Goal: Transaction & Acquisition: Purchase product/service

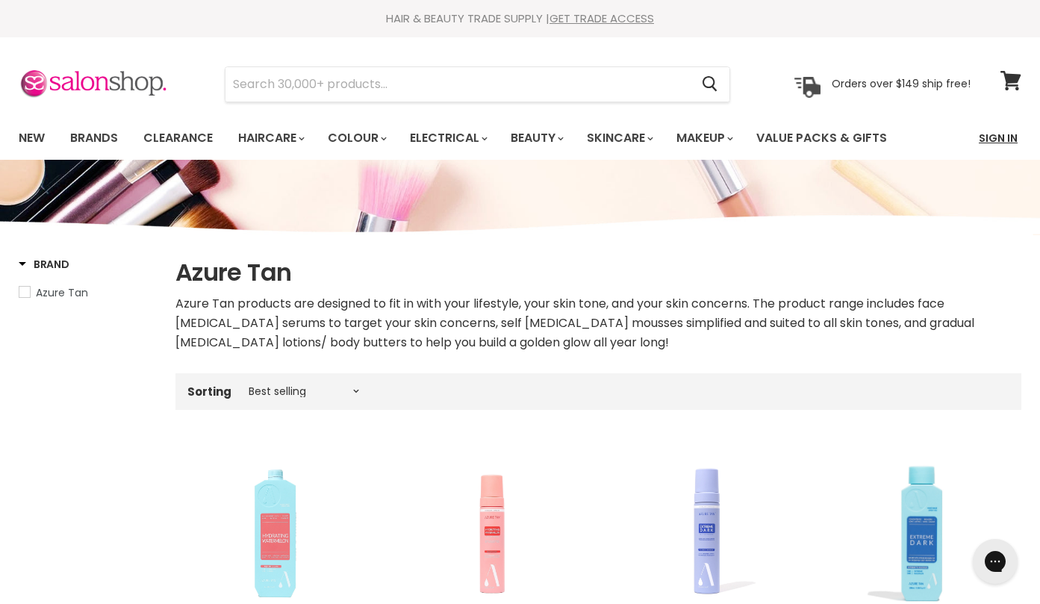
click at [1001, 140] on link "Sign In" at bounding box center [997, 137] width 57 height 31
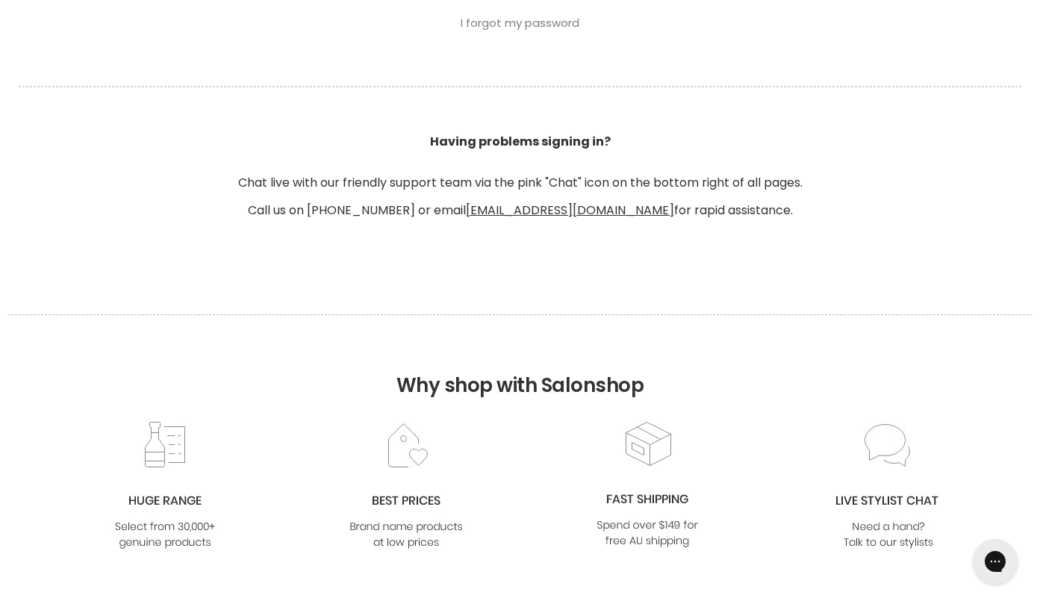
scroll to position [991, 0]
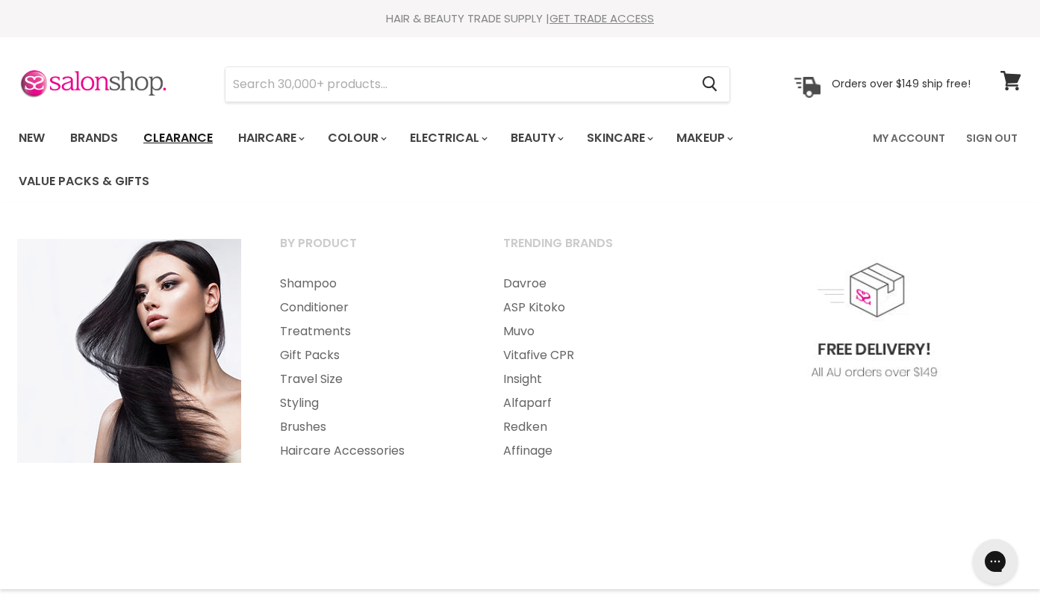
click at [181, 144] on link "Clearance" at bounding box center [178, 137] width 92 height 31
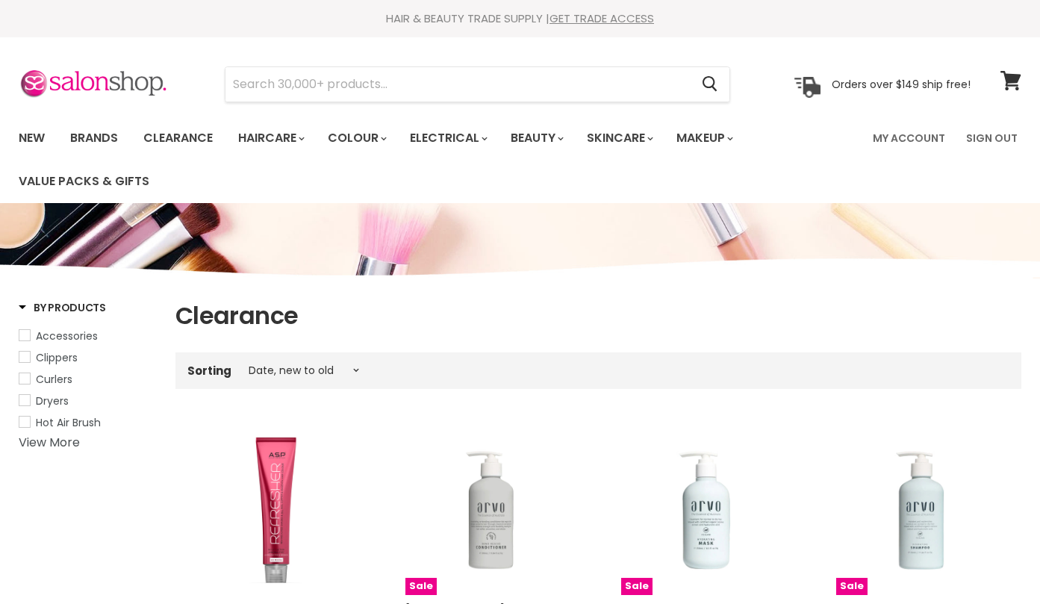
select select "created-descending"
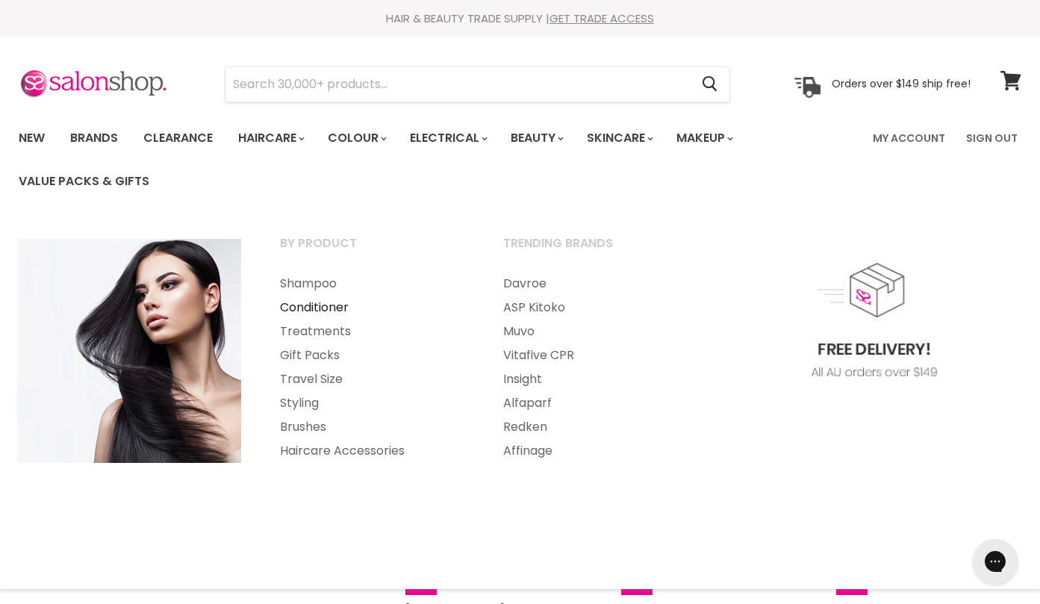
click at [328, 311] on link "Conditioner" at bounding box center [371, 308] width 220 height 24
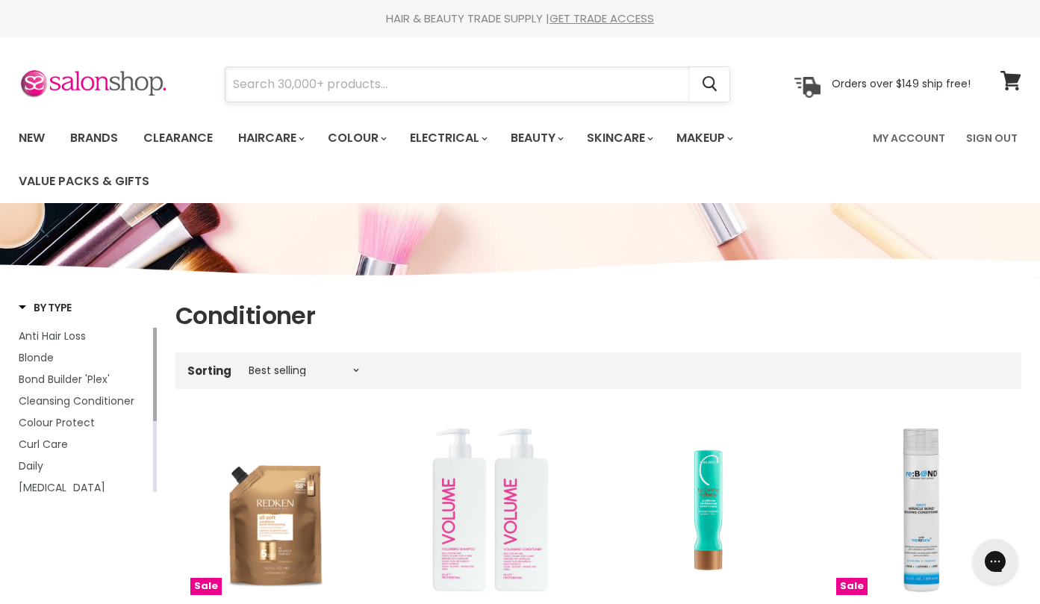
click at [310, 93] on input "Search" at bounding box center [457, 84] width 464 height 34
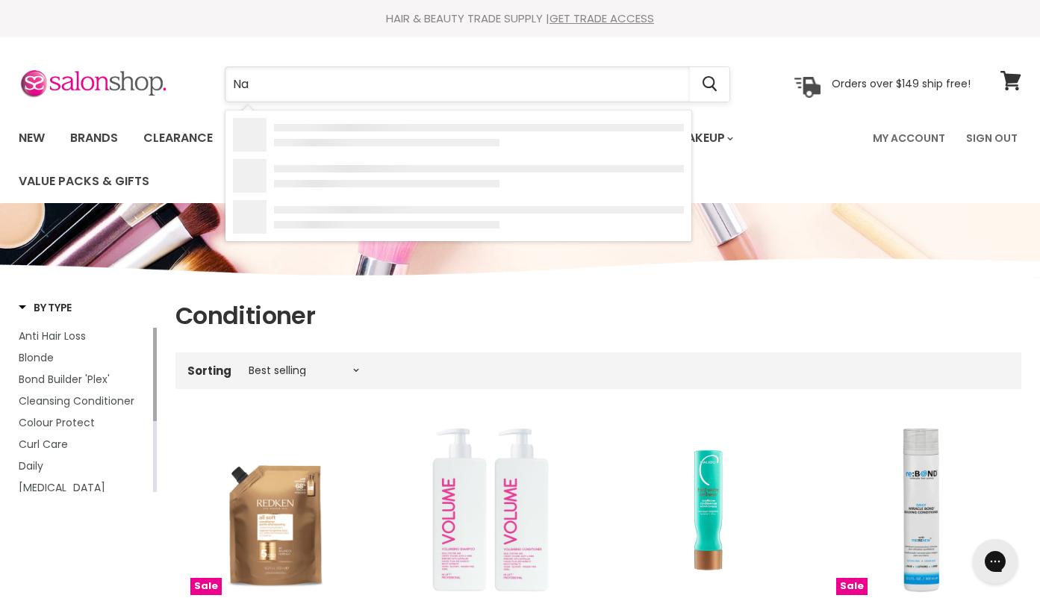
type input "Nak"
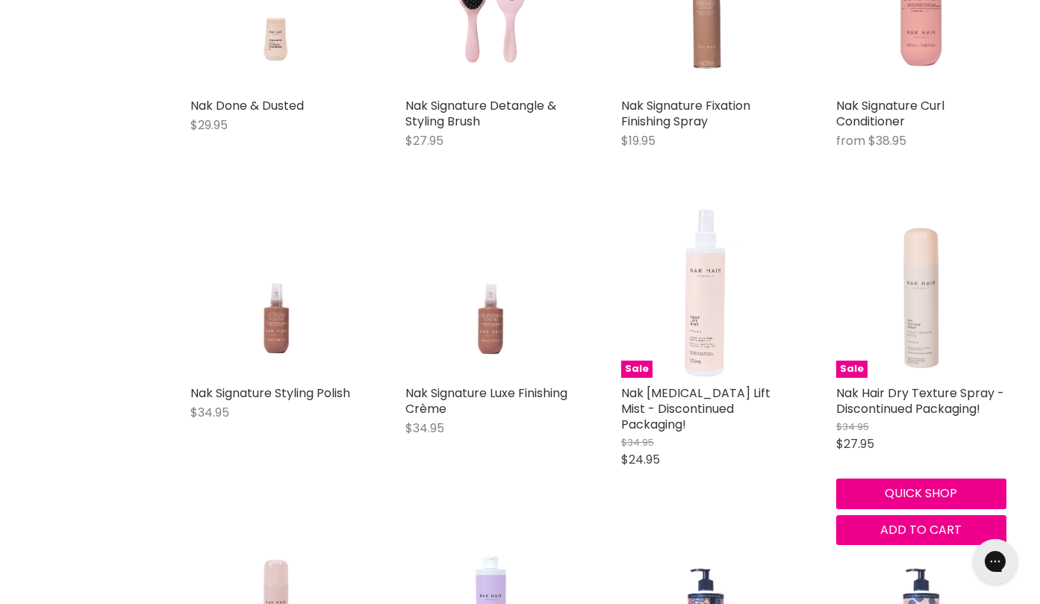
scroll to position [4828, 0]
